Goal: Task Accomplishment & Management: Manage account settings

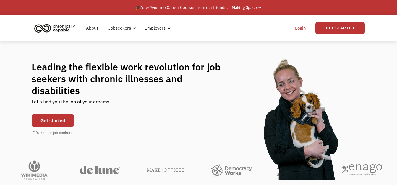
click at [300, 27] on link "Login" at bounding box center [300, 28] width 18 height 19
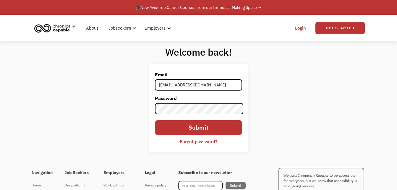
type input "[EMAIL_ADDRESS][DOMAIN_NAME]"
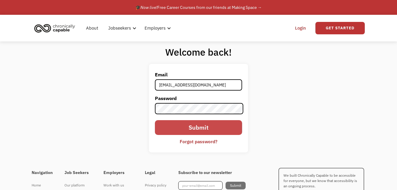
click at [200, 127] on input "Submit" at bounding box center [199, 127] width 88 height 15
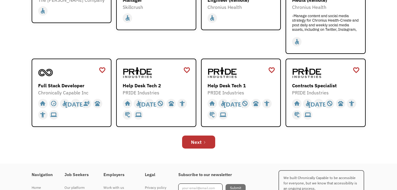
scroll to position [197, 0]
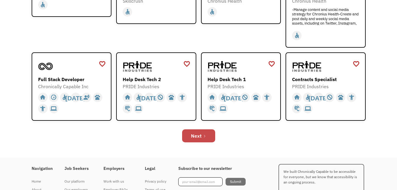
click at [204, 137] on icon "Next Page" at bounding box center [205, 136] width 4 height 4
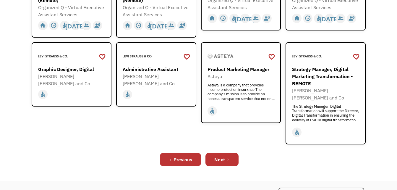
scroll to position [244, 0]
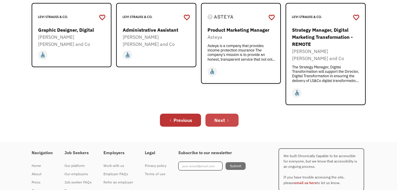
click at [223, 116] on div "Next" at bounding box center [219, 119] width 11 height 7
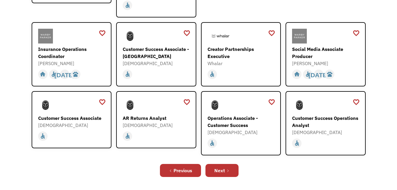
scroll to position [190, 0]
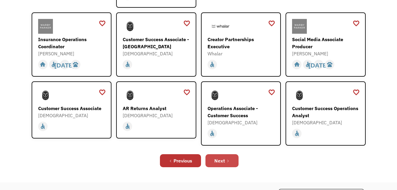
click at [227, 157] on link "Next" at bounding box center [221, 160] width 33 height 13
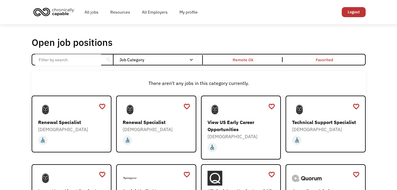
click at [396, 186] on div "Open job positions You have X liked items Search search Filter by category Admi…" at bounding box center [198, 179] width 397 height 310
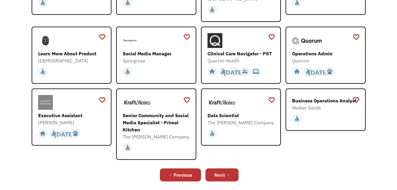
scroll to position [138, 0]
